Goal: Transaction & Acquisition: Obtain resource

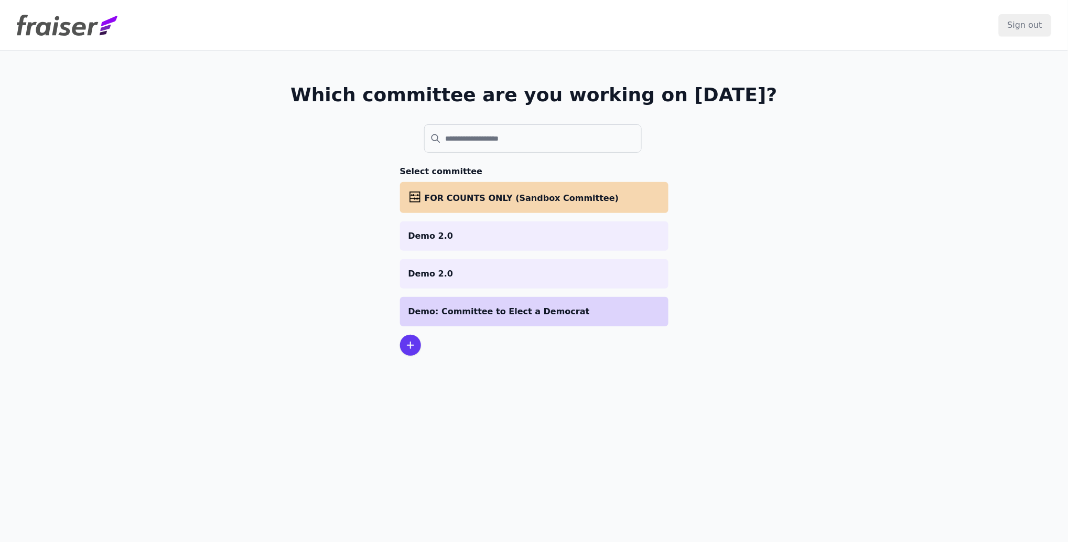
click at [481, 314] on p "Demo: Committee to Elect a Democrat" at bounding box center [535, 311] width 252 height 13
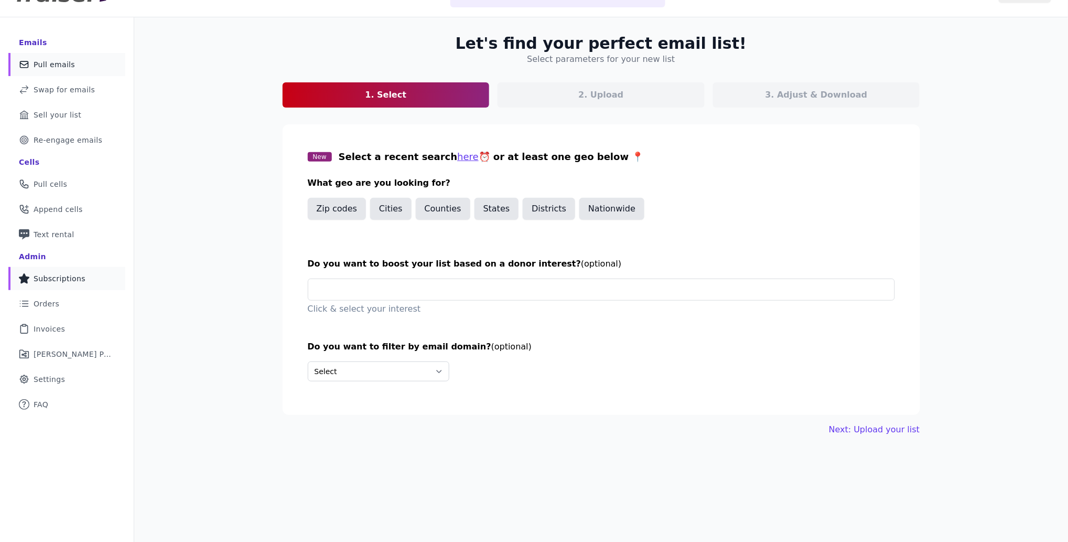
scroll to position [35, 0]
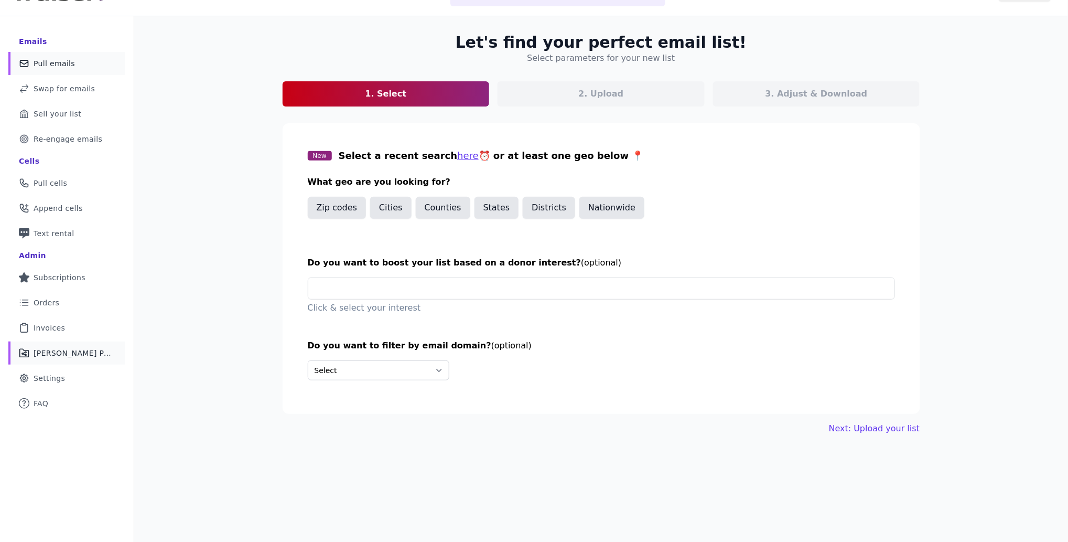
click at [75, 353] on span "Fraiser Performance" at bounding box center [73, 353] width 79 height 10
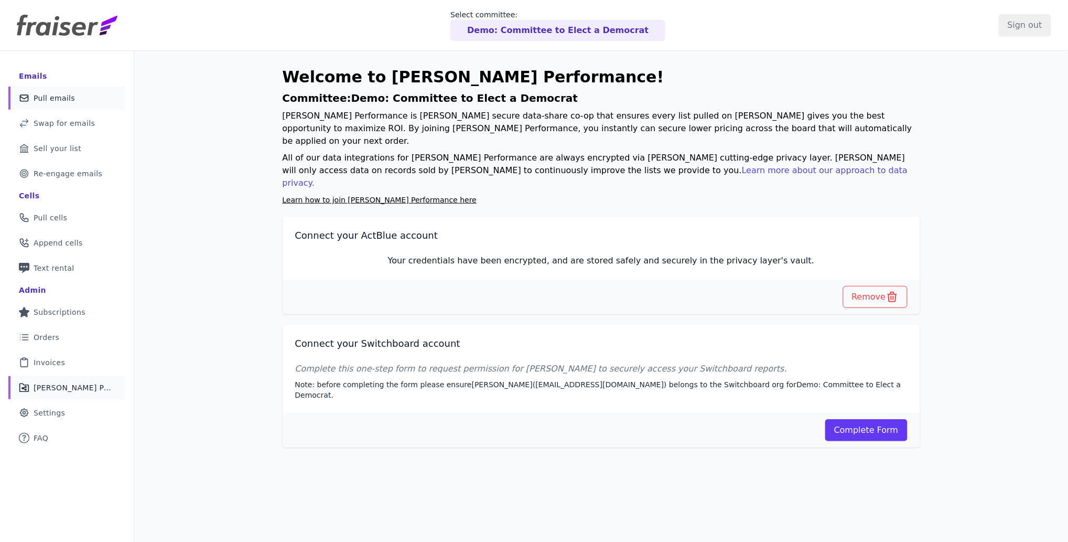
click at [65, 101] on span "Pull emails" at bounding box center [54, 98] width 41 height 10
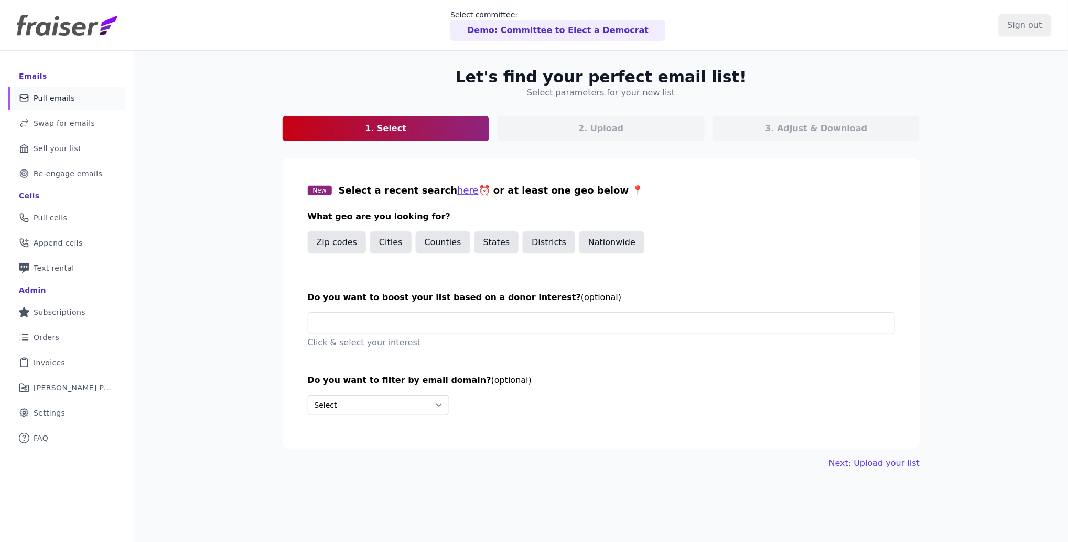
click at [62, 100] on span "Pull emails" at bounding box center [54, 98] width 41 height 10
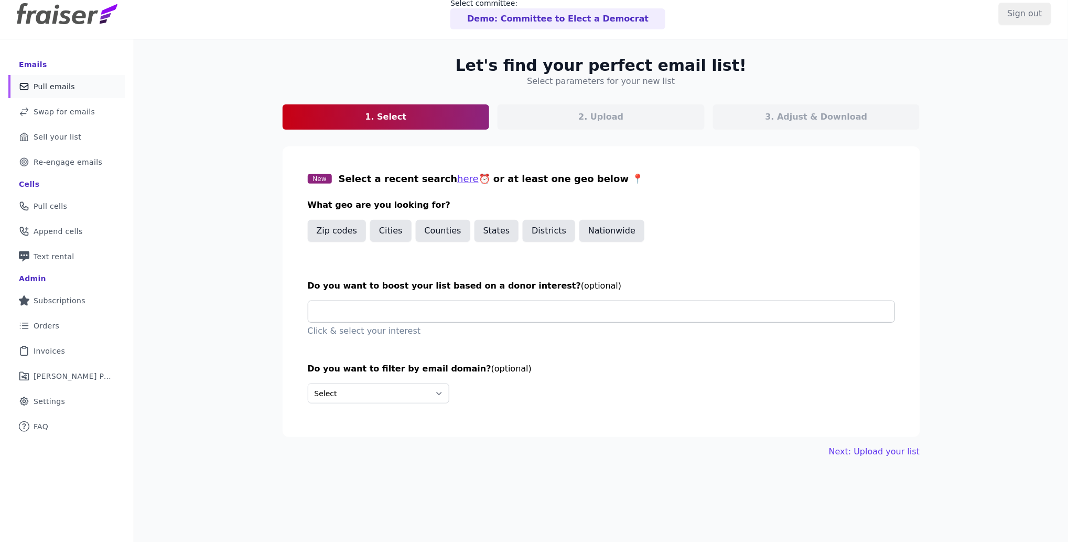
scroll to position [13, 0]
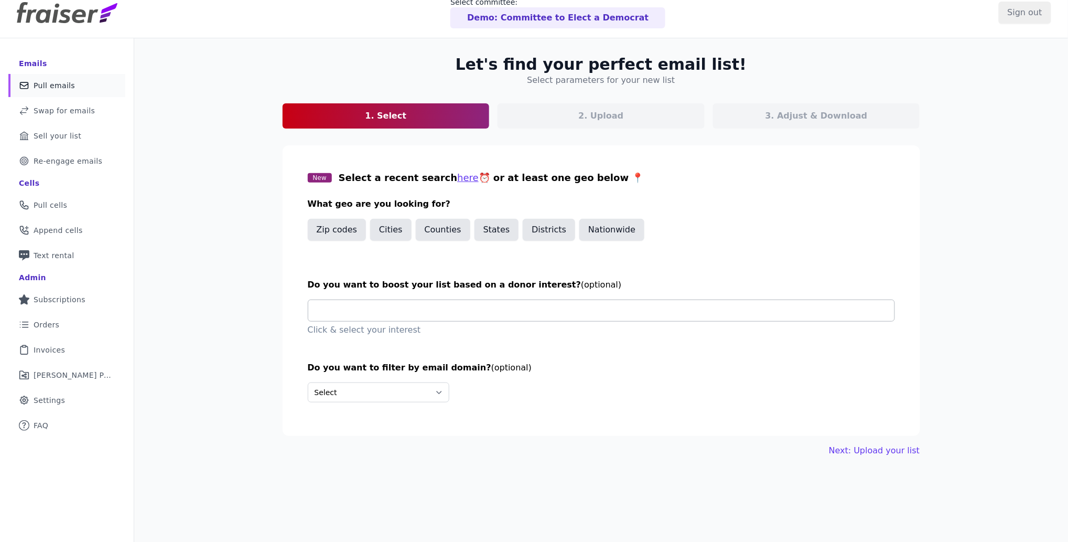
click at [465, 303] on input "text" at bounding box center [606, 310] width 578 height 21
click at [240, 267] on div "Let's find your perfect email list! Select parameters for your new list 1. Sele…" at bounding box center [601, 309] width 934 height 542
click at [492, 229] on button "States" at bounding box center [497, 230] width 45 height 22
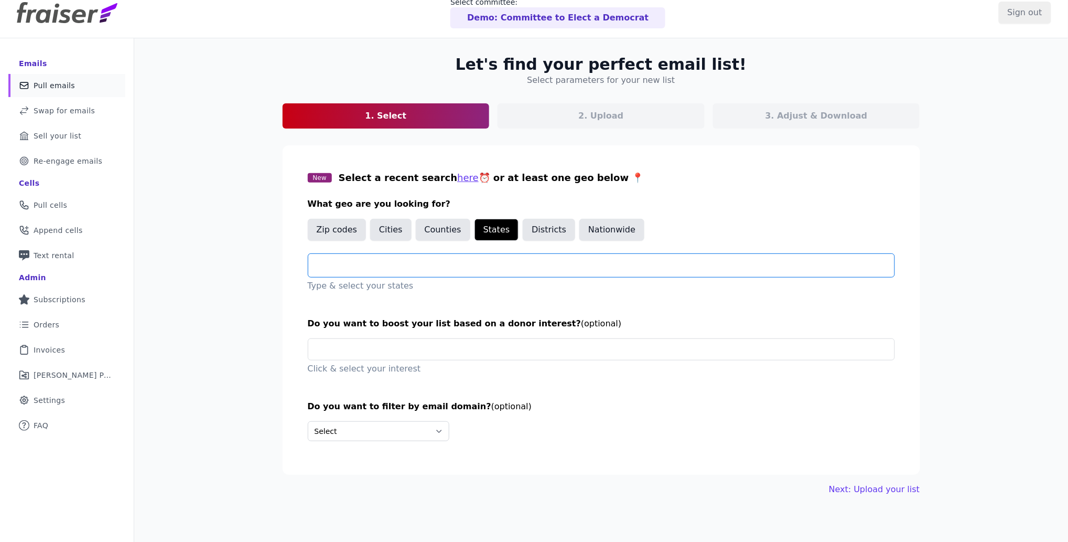
click at [479, 263] on input "text" at bounding box center [606, 265] width 578 height 13
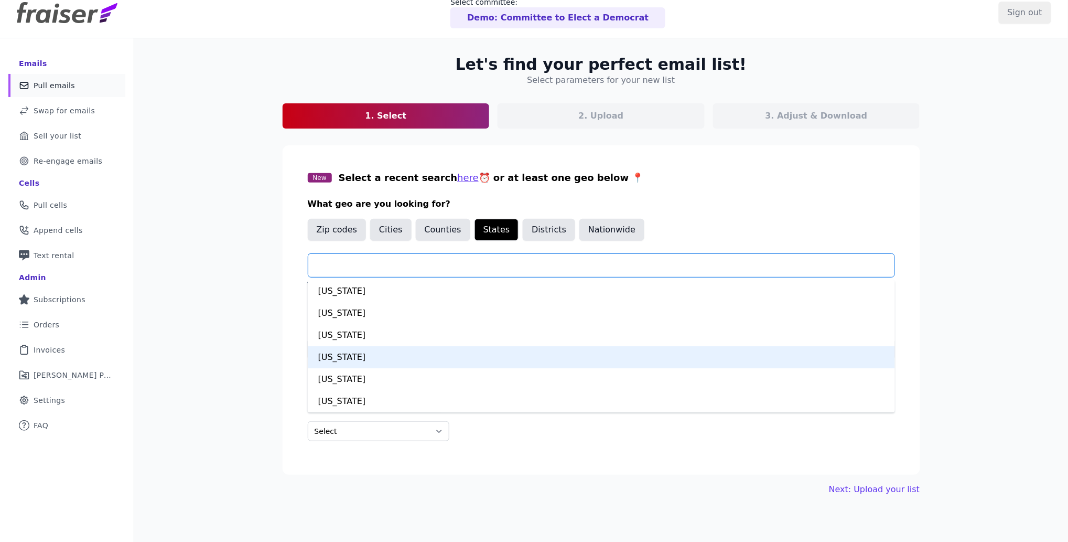
click at [338, 360] on div "Arizona" at bounding box center [601, 357] width 587 height 22
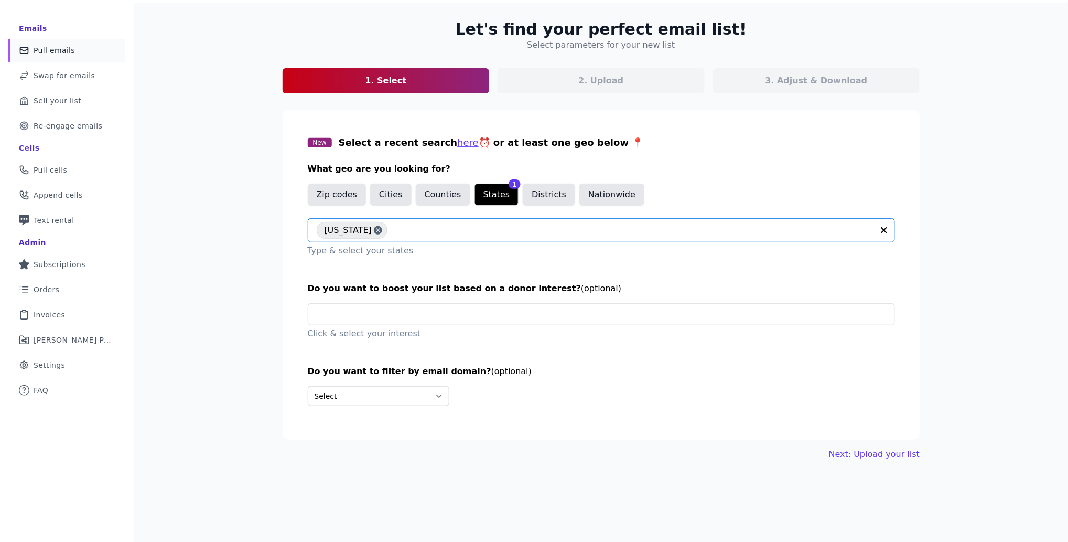
scroll to position [50, 0]
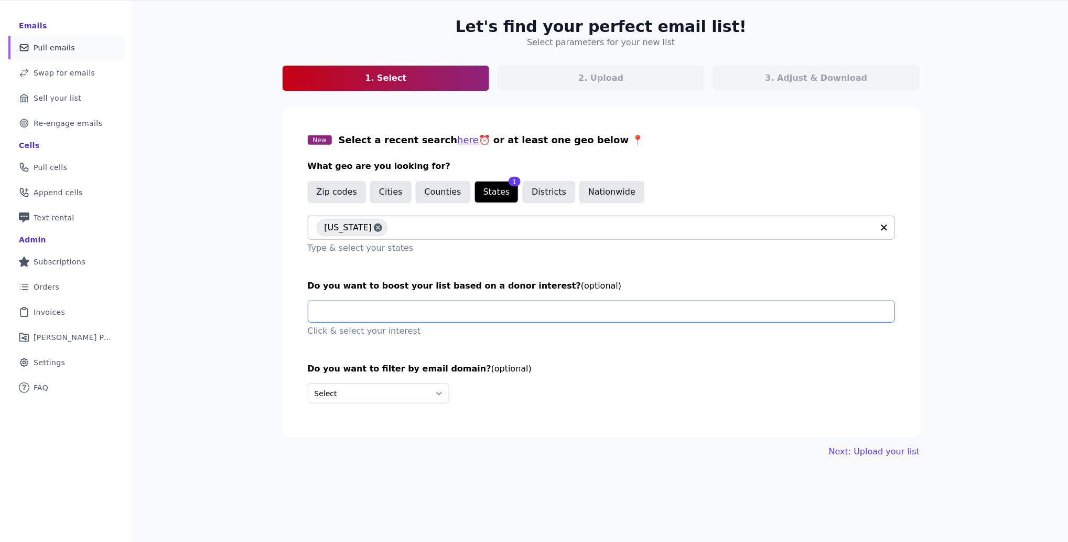
click at [377, 308] on input "text" at bounding box center [606, 311] width 578 height 21
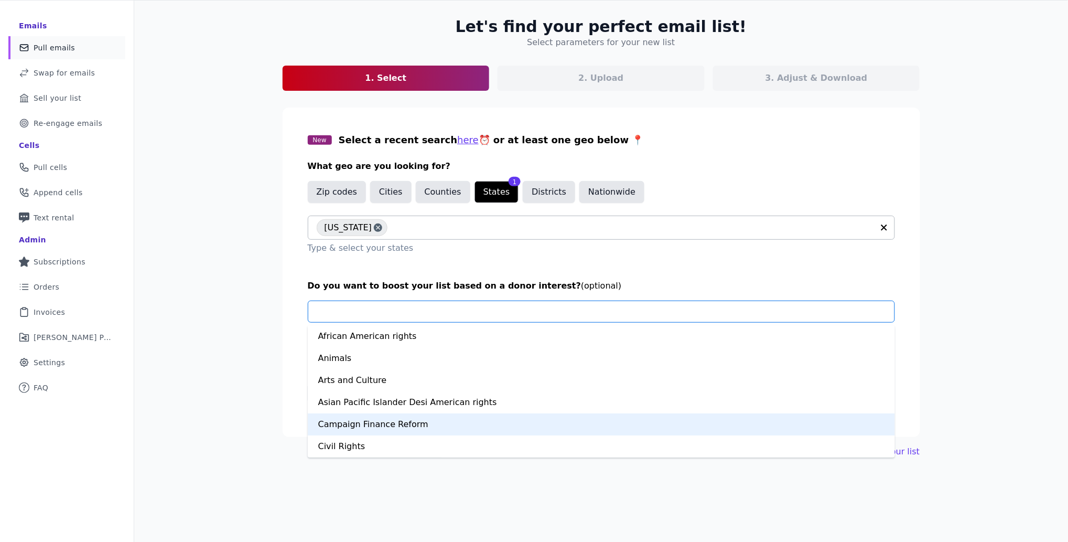
click at [370, 430] on div "Campaign Finance Reform" at bounding box center [601, 424] width 587 height 22
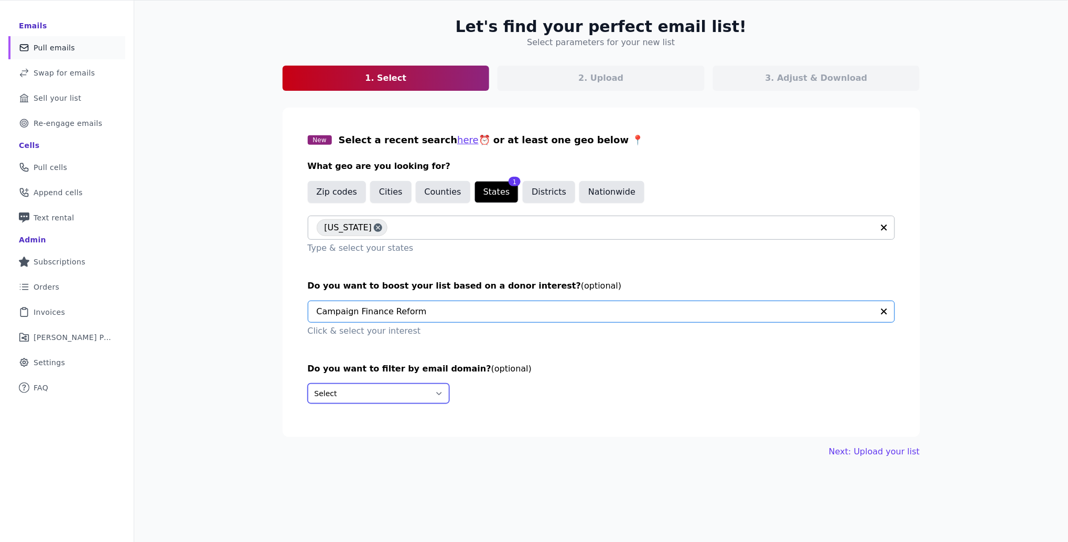
click at [392, 400] on select "Select Include only these domains Include none of these domains" at bounding box center [379, 393] width 142 height 20
click at [418, 396] on select "Select Include only these domains Include none of these domains" at bounding box center [379, 393] width 142 height 20
click at [858, 450] on link "Next: Upload your list" at bounding box center [874, 451] width 91 height 13
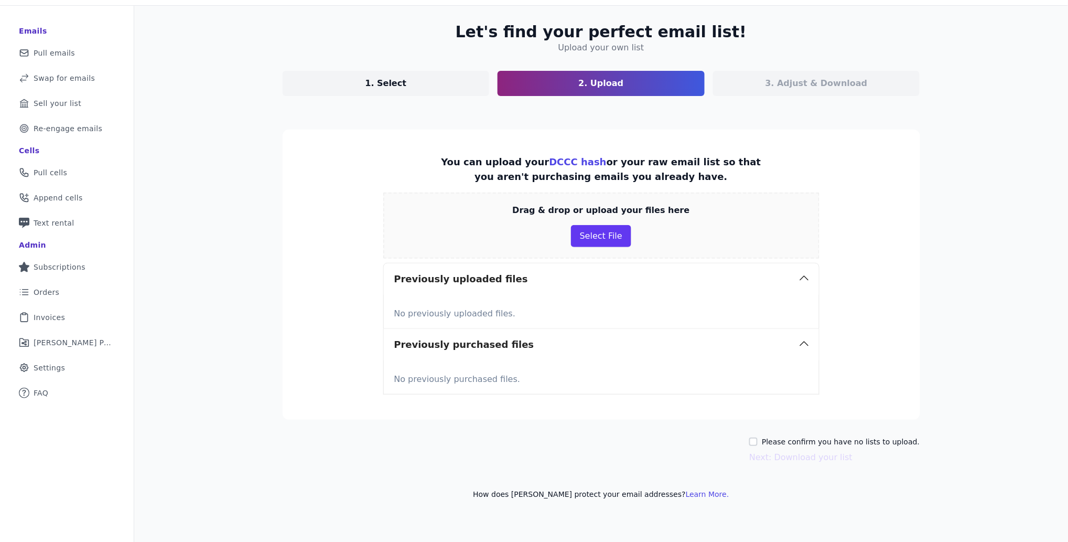
scroll to position [50, 0]
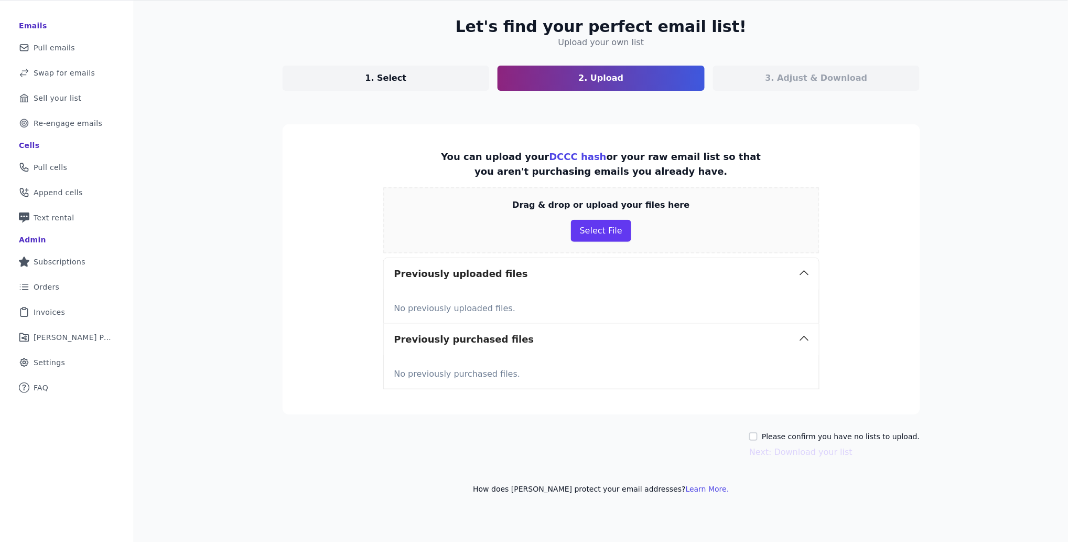
click at [762, 439] on div "Please confirm you have no lists to upload." at bounding box center [834, 436] width 170 height 10
click at [758, 437] on input "Please confirm you have no lists to upload." at bounding box center [753, 436] width 8 height 8
checkbox input "true"
click at [777, 453] on button "Next: Download your list" at bounding box center [800, 452] width 103 height 13
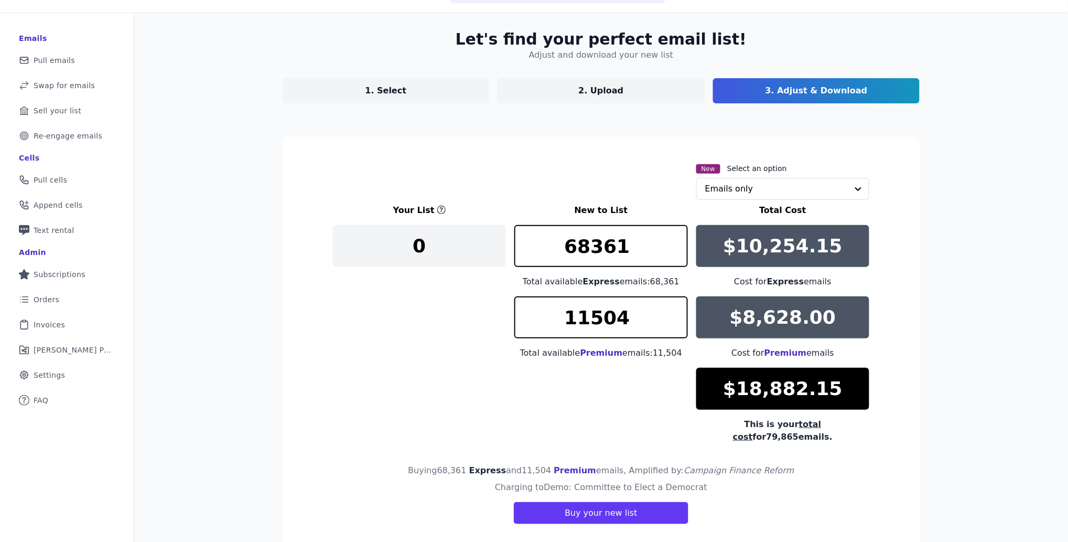
scroll to position [50, 0]
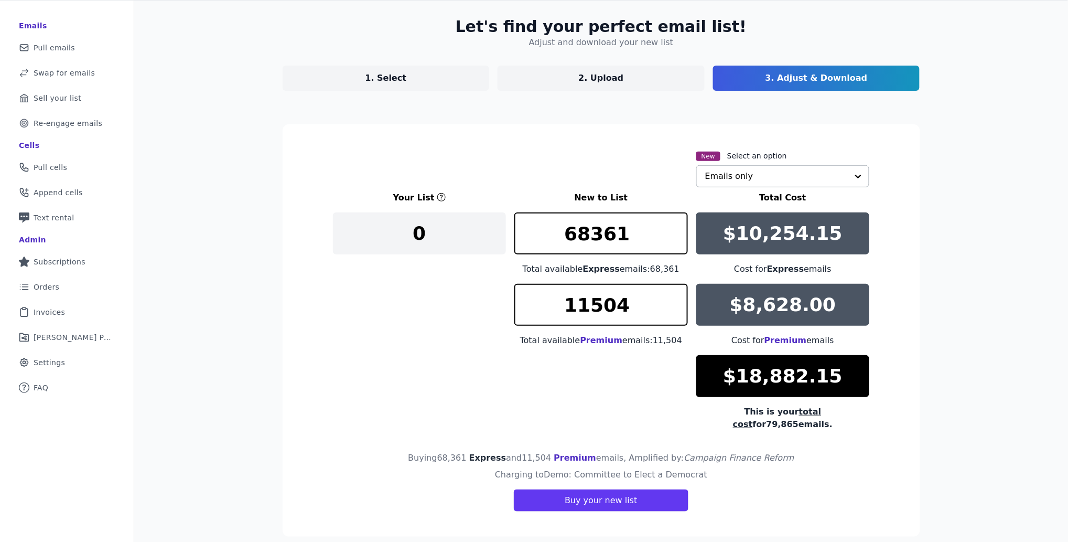
click at [726, 181] on input "text" at bounding box center [776, 176] width 143 height 21
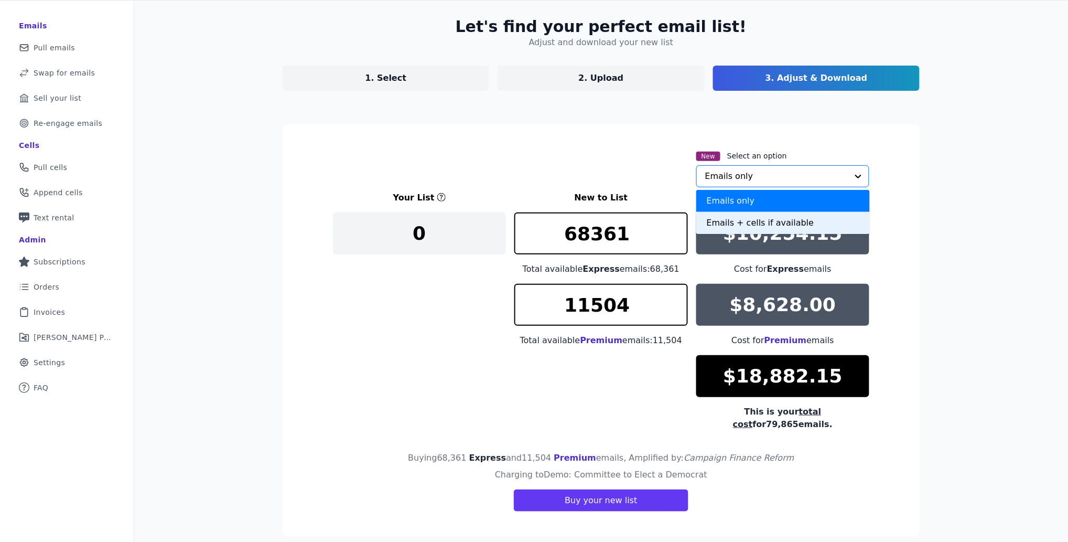
click at [711, 225] on div "Emails + cells if available" at bounding box center [783, 223] width 174 height 22
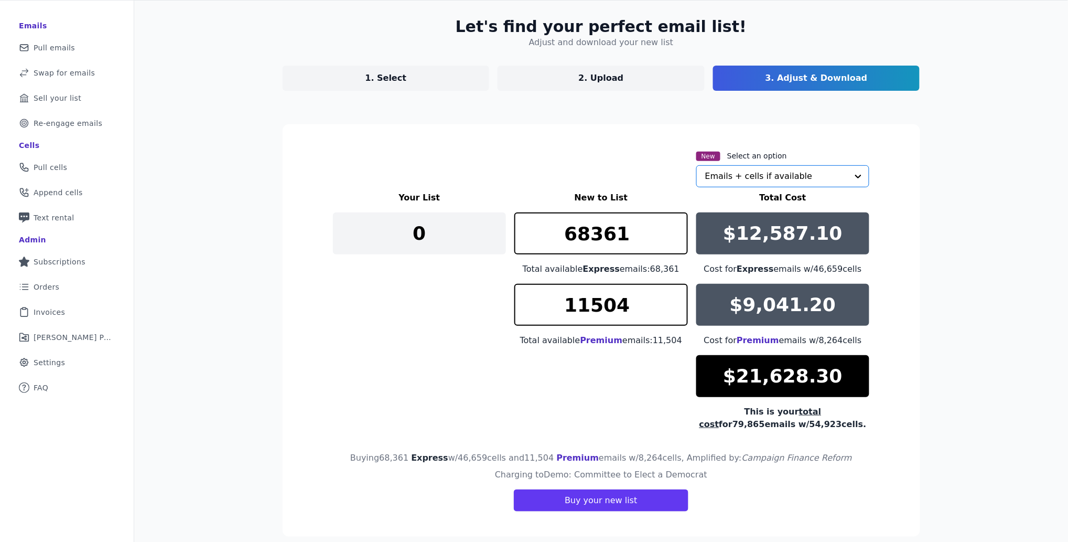
click at [599, 157] on div "New Select an option Option Emails + cells if available, selected. Select is fo…" at bounding box center [601, 168] width 537 height 38
click at [606, 234] on input "68361" at bounding box center [601, 233] width 174 height 42
type input "0"
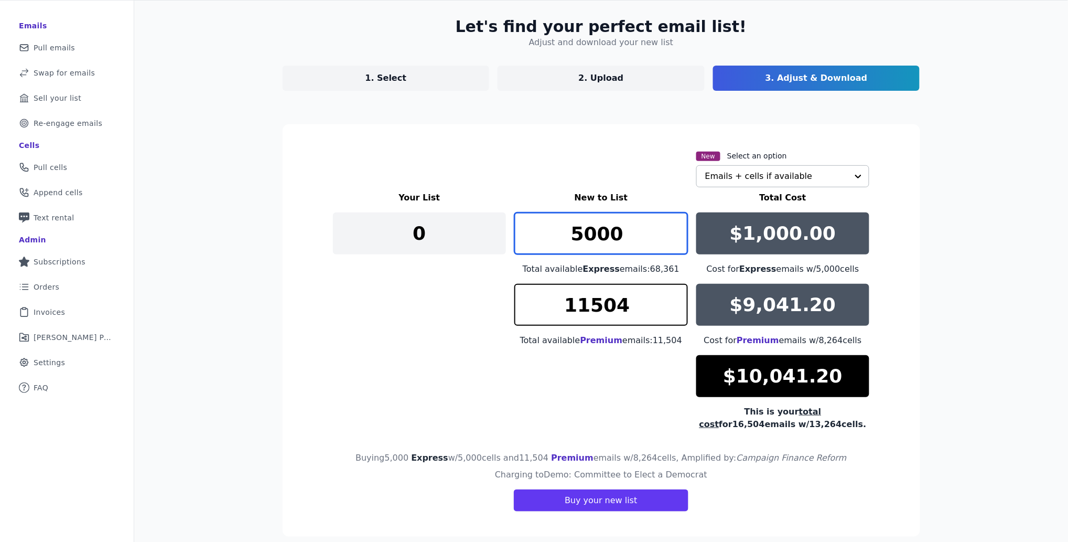
type input "5000"
click at [504, 397] on div "Your List New to List Total Cost 0 5000 Total available Express emails: 68,361 …" at bounding box center [601, 310] width 537 height 239
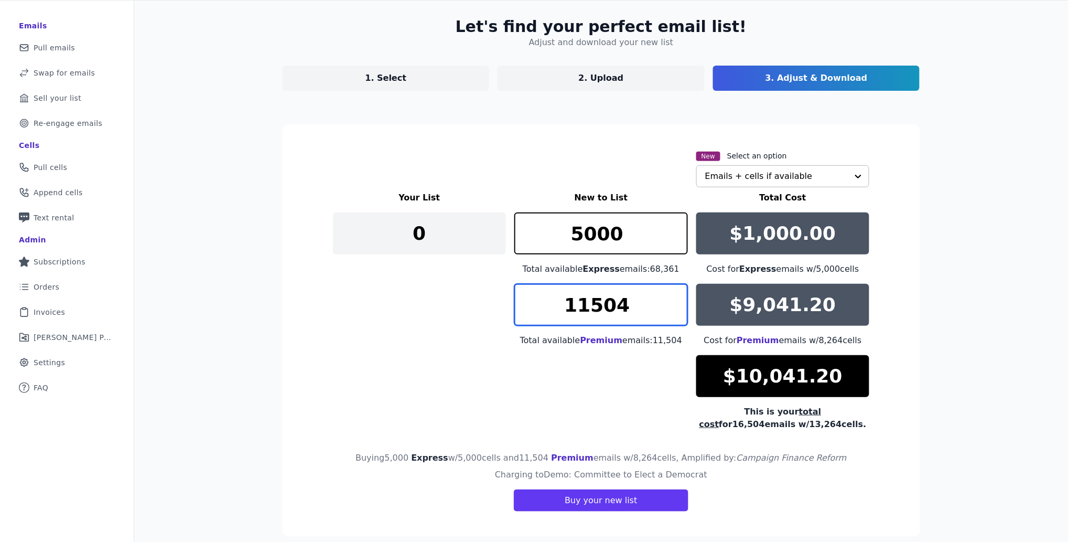
click at [601, 308] on input "11504" at bounding box center [601, 305] width 174 height 42
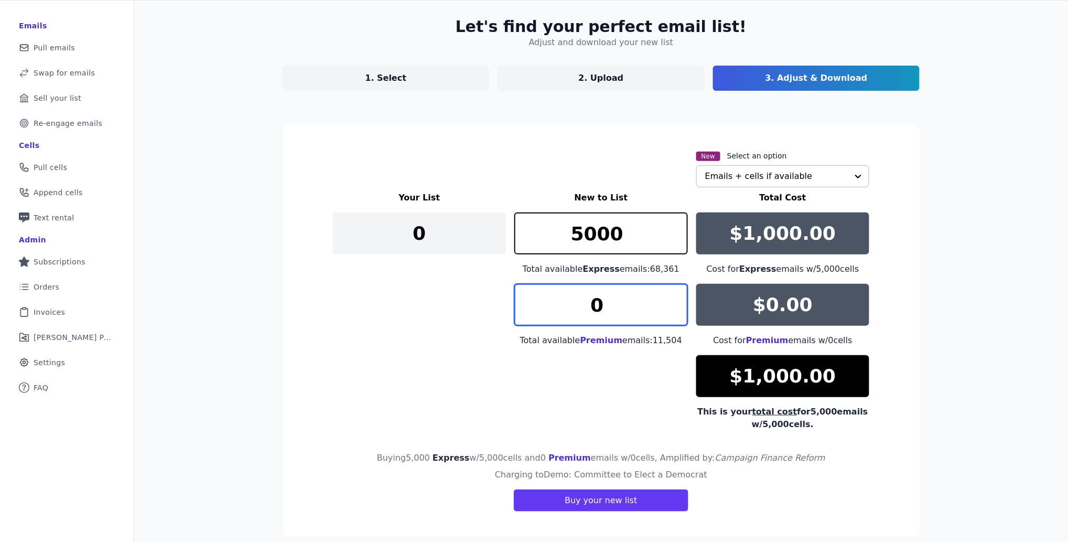
type input "0"
click at [485, 375] on div "Your List New to List Total Cost 0 5000 Total available Express emails: 68,361 …" at bounding box center [601, 310] width 537 height 239
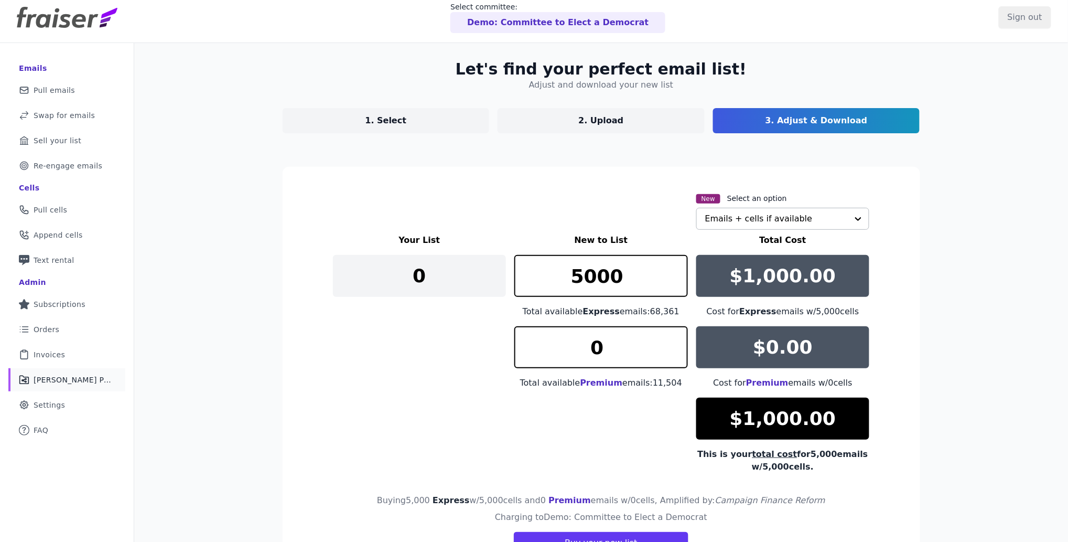
scroll to position [0, 0]
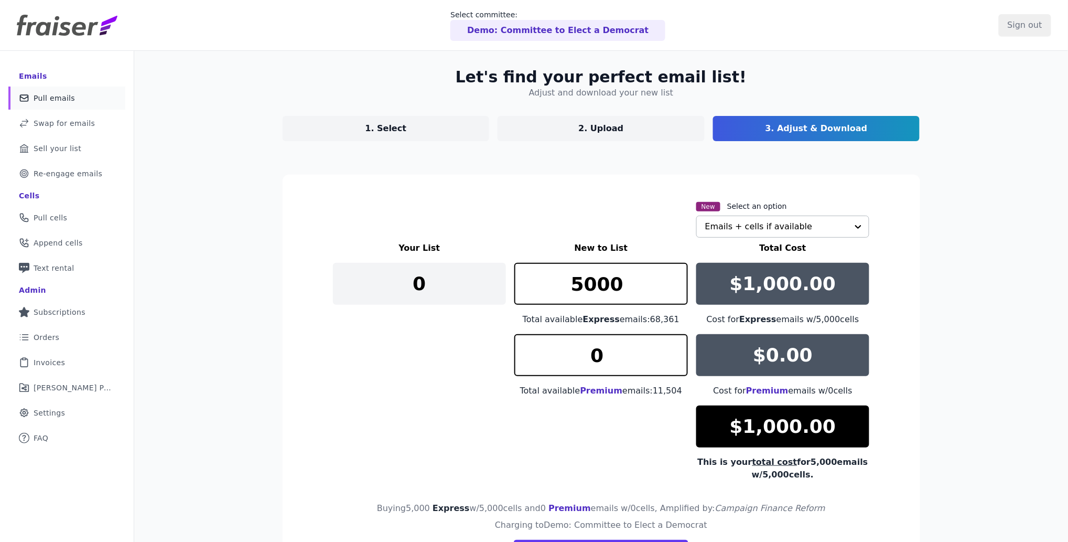
click at [46, 98] on span "Pull emails" at bounding box center [54, 98] width 41 height 10
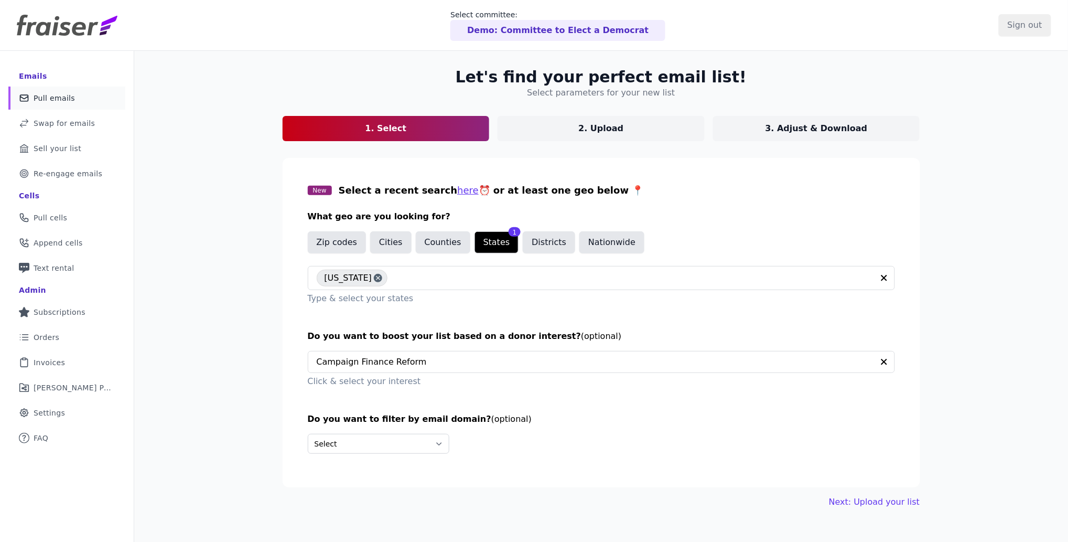
click at [51, 220] on span "Pull cells" at bounding box center [51, 217] width 34 height 10
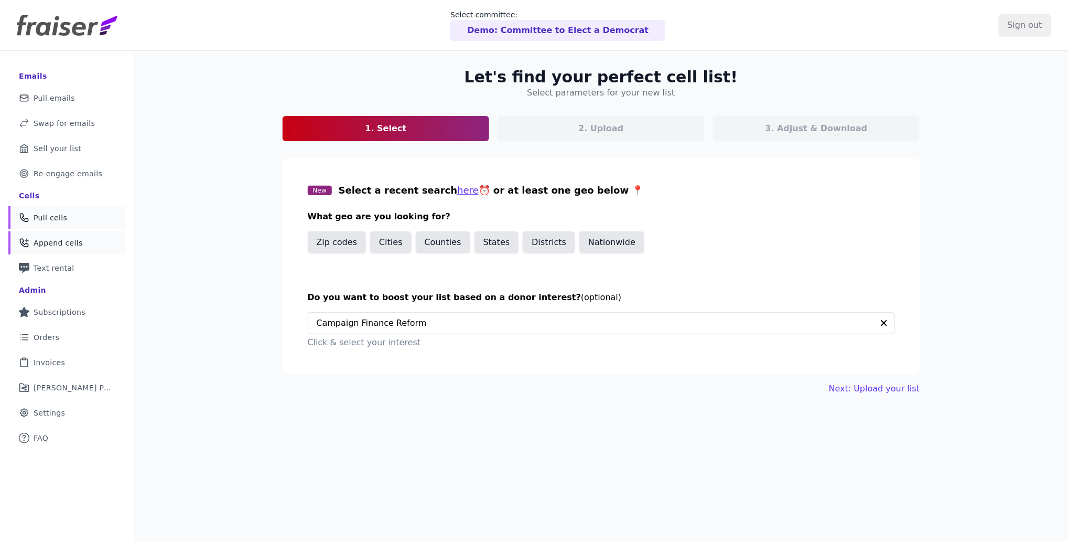
click at [53, 248] on span "Append cells" at bounding box center [58, 243] width 49 height 10
